Goal: Transaction & Acquisition: Obtain resource

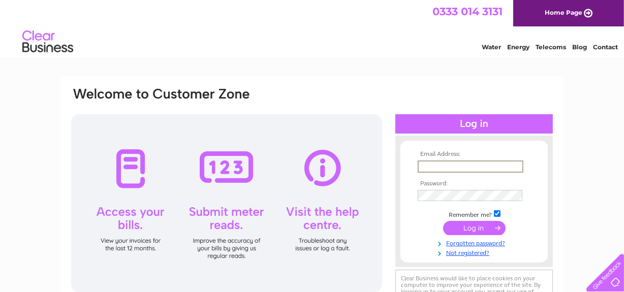
click at [433, 166] on input "text" at bounding box center [471, 167] width 106 height 12
type input "c.mclaughlin16@yahoo.co.uk"
click at [469, 224] on input "submit" at bounding box center [474, 227] width 63 height 14
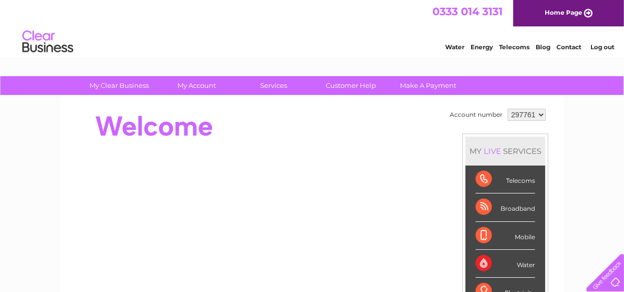
drag, startPoint x: 626, startPoint y: 81, endPoint x: 624, endPoint y: 21, distance: 60.0
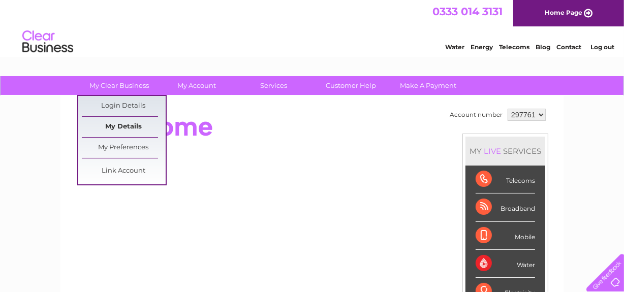
click at [129, 123] on link "My Details" at bounding box center [124, 127] width 84 height 20
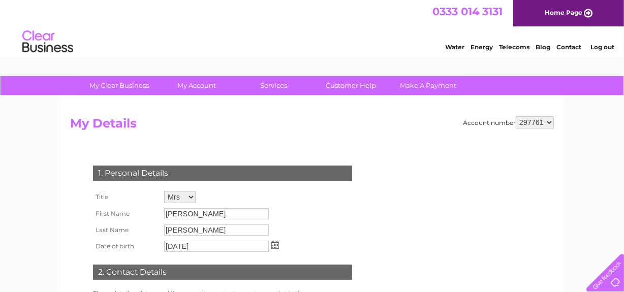
drag, startPoint x: 626, startPoint y: 100, endPoint x: 630, endPoint y: 60, distance: 39.9
click at [624, 60] on html "My Clear Business Login Details My Details My Preferences Link Account My Accou…" at bounding box center [312, 293] width 624 height 586
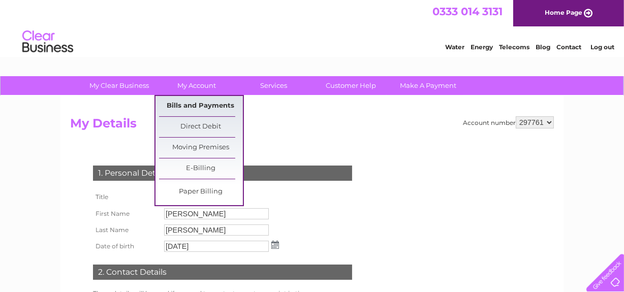
click at [198, 103] on link "Bills and Payments" at bounding box center [201, 106] width 84 height 20
click at [200, 103] on link "Bills and Payments" at bounding box center [201, 106] width 84 height 20
click at [201, 124] on link "Direct Debit" at bounding box center [201, 127] width 84 height 20
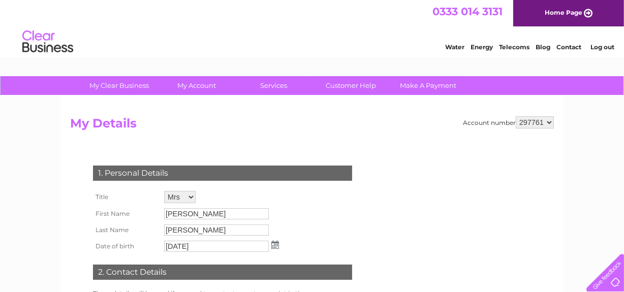
click at [88, 107] on div "Account number 297761 My Details 1. Personal Details Title Mr Mrs Ms Miss Dr Re…" at bounding box center [311, 250] width 503 height 308
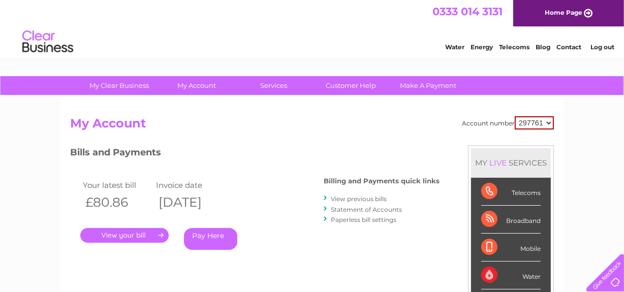
click at [131, 234] on link "." at bounding box center [124, 235] width 88 height 15
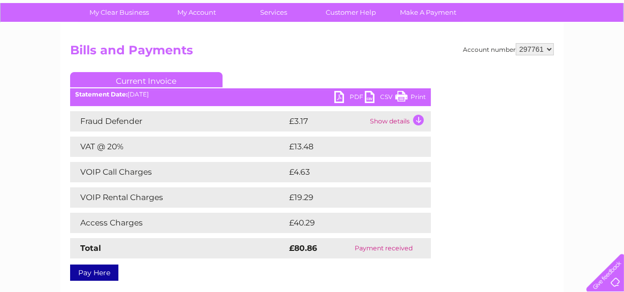
scroll to position [74, 0]
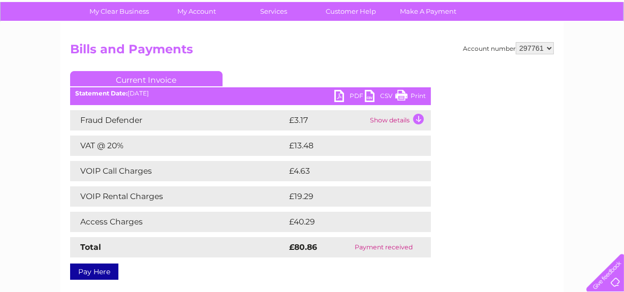
click at [417, 95] on link "Print" at bounding box center [410, 97] width 30 height 15
click at [402, 119] on td "Show details" at bounding box center [400, 120] width 64 height 20
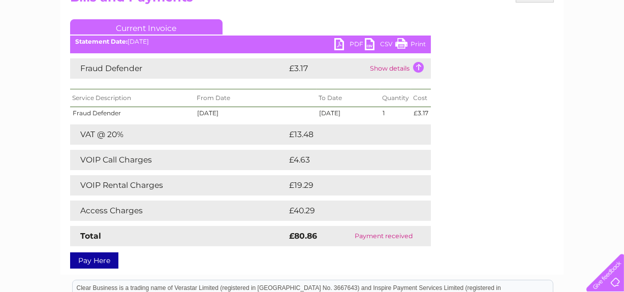
scroll to position [130, 0]
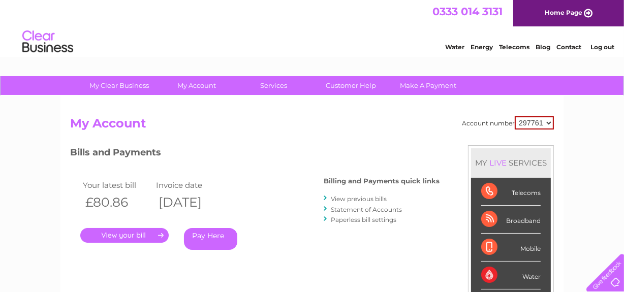
click at [372, 198] on link "View previous bills" at bounding box center [359, 199] width 56 height 8
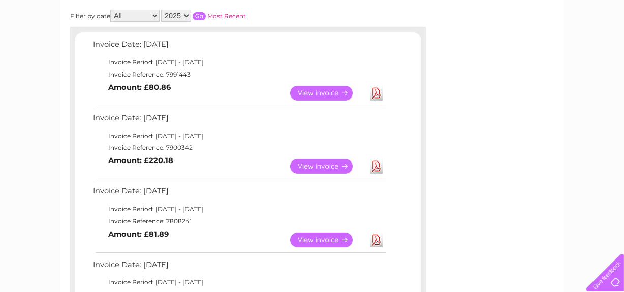
scroll to position [152, 0]
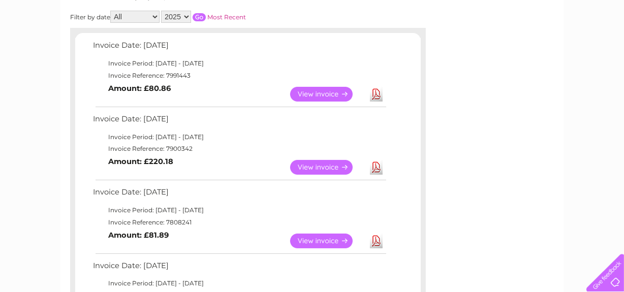
click at [323, 166] on link "View" at bounding box center [327, 167] width 75 height 15
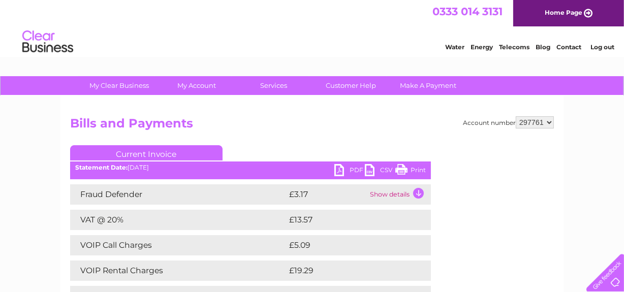
drag, startPoint x: 421, startPoint y: 169, endPoint x: 482, endPoint y: 264, distance: 113.2
click at [421, 169] on link "Print" at bounding box center [410, 171] width 30 height 15
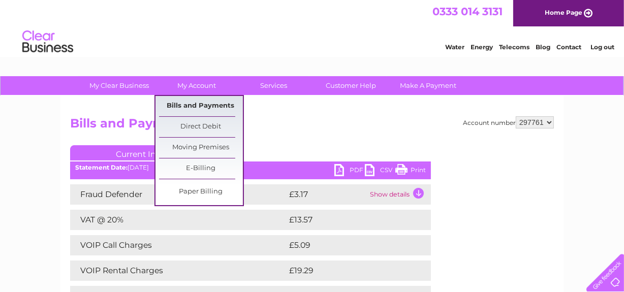
click at [217, 103] on link "Bills and Payments" at bounding box center [201, 106] width 84 height 20
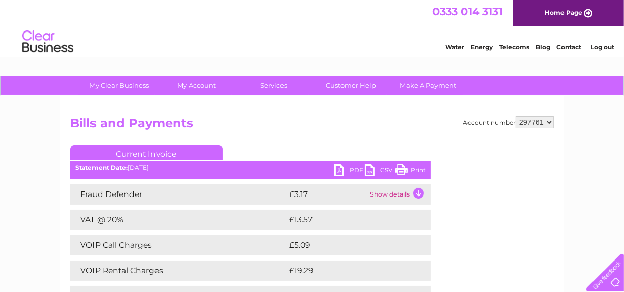
click at [322, 137] on div "Account number 297761 Bills and Payments Current Invoice PDF CSV Print" at bounding box center [312, 258] width 484 height 285
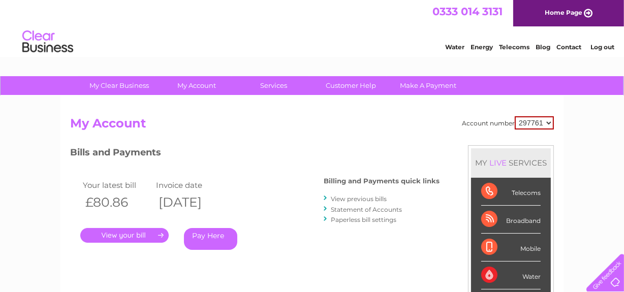
click at [359, 198] on link "View previous bills" at bounding box center [359, 199] width 56 height 8
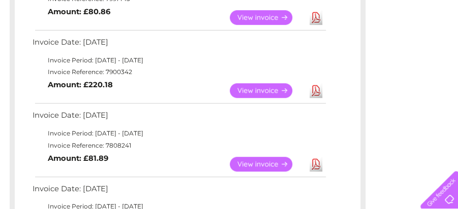
scroll to position [237, 0]
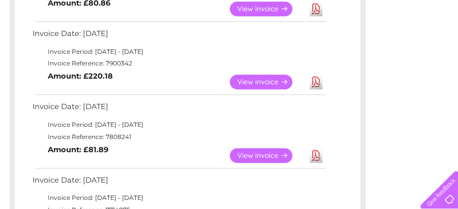
click at [266, 155] on link "View" at bounding box center [267, 155] width 75 height 15
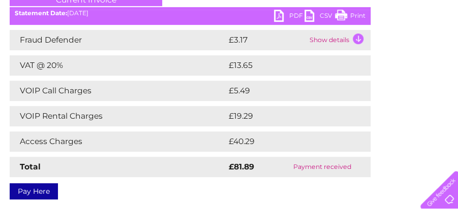
scroll to position [132, 0]
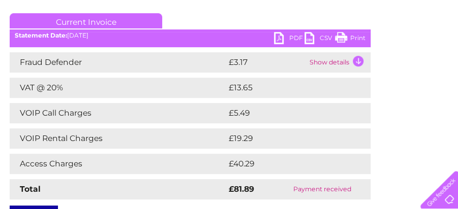
click at [357, 37] on link "Print" at bounding box center [350, 39] width 30 height 15
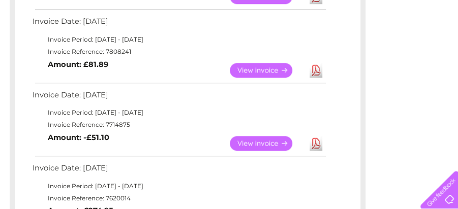
scroll to position [332, 0]
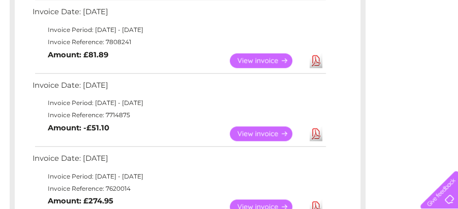
click at [265, 134] on link "View" at bounding box center [267, 134] width 75 height 15
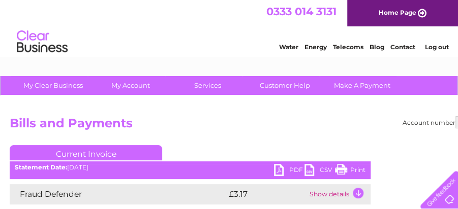
click at [294, 168] on link "PDF" at bounding box center [289, 171] width 30 height 15
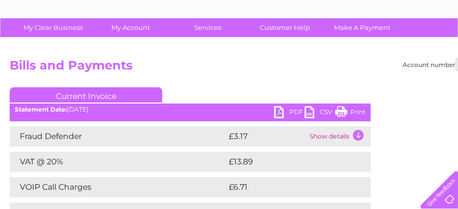
scroll to position [69, 0]
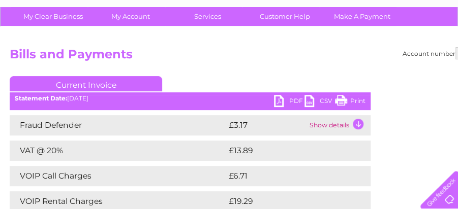
click at [283, 99] on link "PDF" at bounding box center [289, 102] width 30 height 15
